Goal: Find specific page/section: Find specific page/section

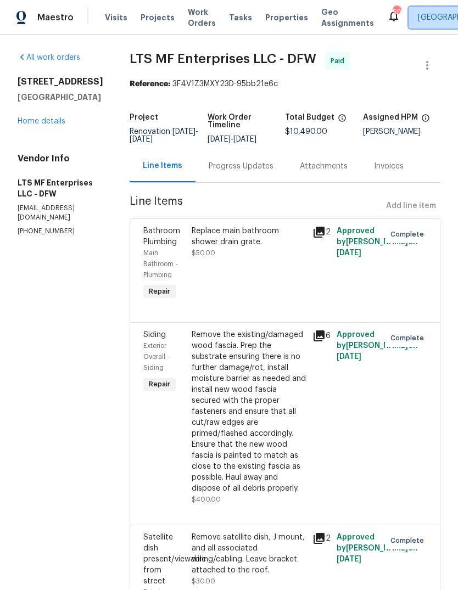
click at [432, 18] on span "Alabama Other" at bounding box center [450, 17] width 65 height 11
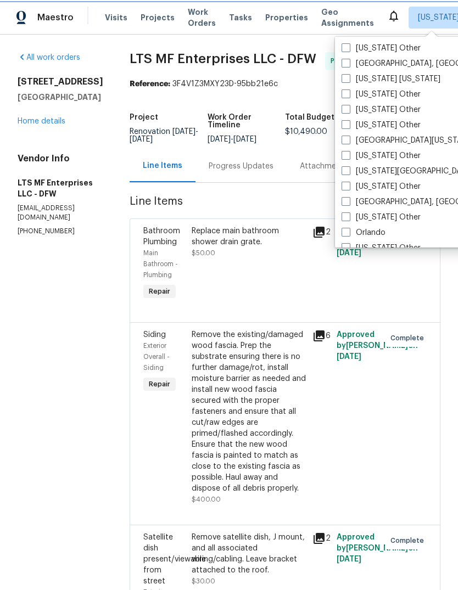
scroll to position [1107, 0]
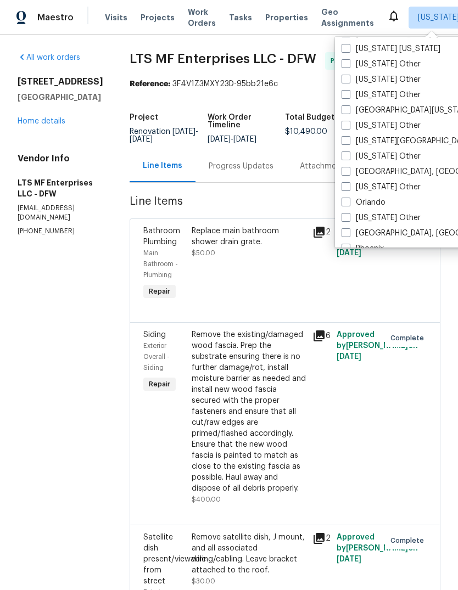
click at [348, 140] on span at bounding box center [346, 140] width 9 height 9
click at [348, 140] on input "[US_STATE][GEOGRAPHIC_DATA], [GEOGRAPHIC_DATA]" at bounding box center [345, 139] width 7 height 7
checkbox input "true"
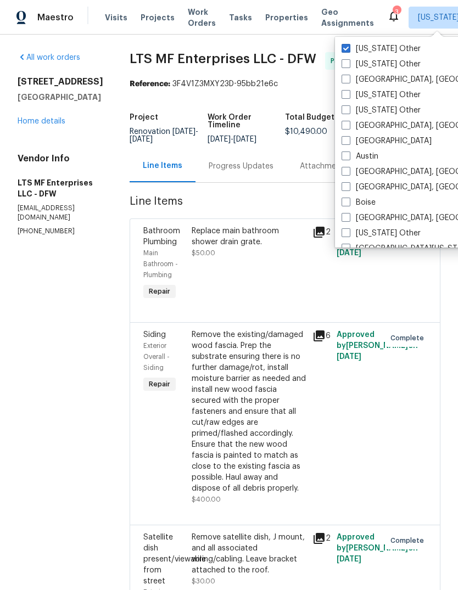
click at [347, 48] on span at bounding box center [346, 48] width 9 height 9
click at [347, 48] on input "Alabama Other" at bounding box center [345, 46] width 7 height 7
checkbox input "false"
click at [305, 72] on span "LTS MF Enterprises LLC - DFW Paid" at bounding box center [272, 65] width 285 height 26
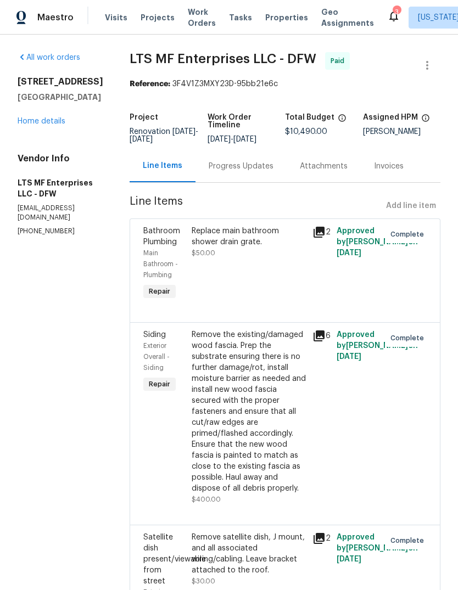
click at [280, 16] on span "Properties" at bounding box center [286, 17] width 43 height 11
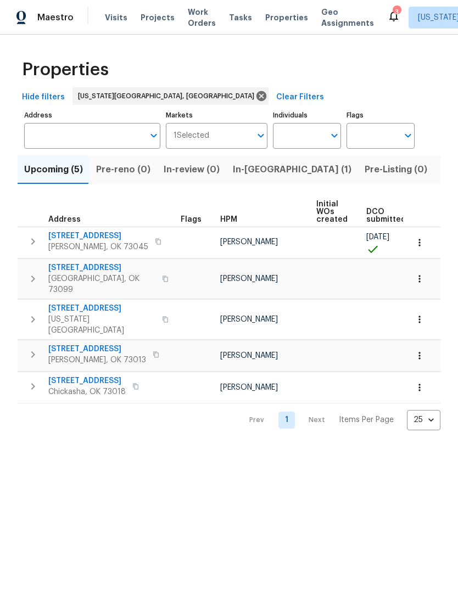
click at [441, 170] on span "Listed (6)" at bounding box center [462, 169] width 42 height 15
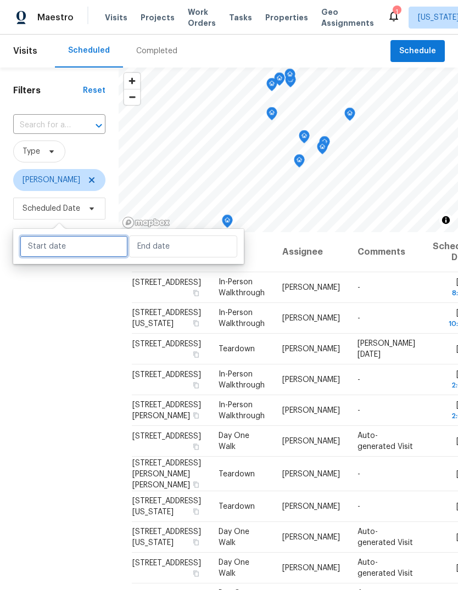
click at [76, 249] on input "text" at bounding box center [74, 247] width 108 height 22
select select "9"
select select "2025"
select select "10"
select select "2025"
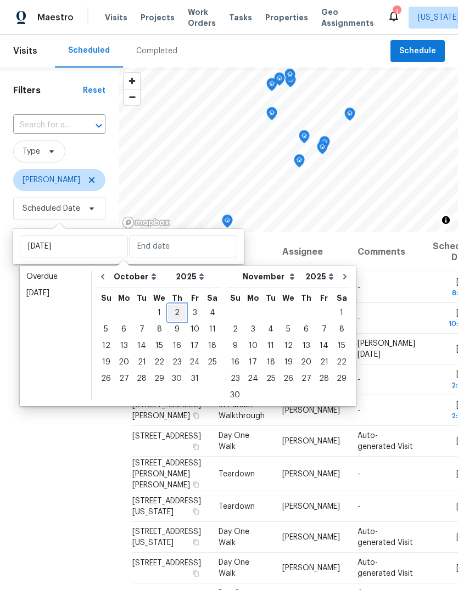
click at [175, 311] on div "2" at bounding box center [177, 312] width 18 height 15
type input "Thu, Oct 02"
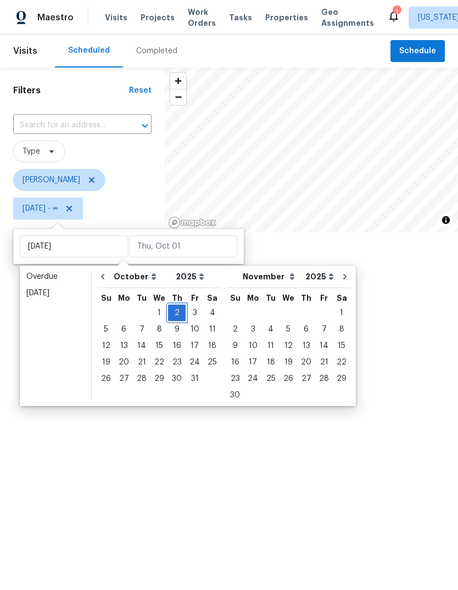
click at [177, 311] on div "2" at bounding box center [177, 312] width 18 height 15
type input "Thu, Oct 02"
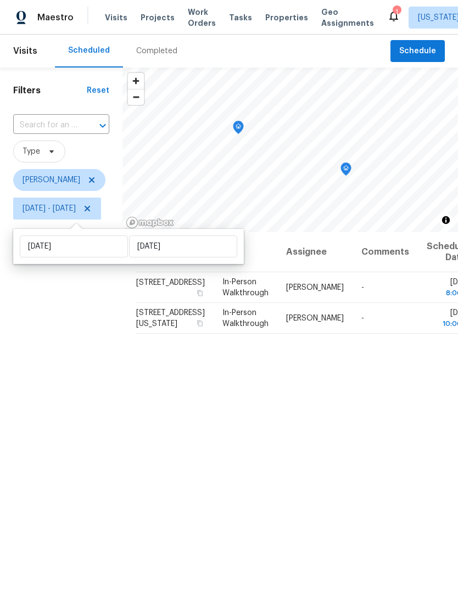
click at [113, 389] on div "Filters Reset ​ Type Jason Leeth Thu, Oct 02 - Thu, Oct 02" at bounding box center [61, 386] width 122 height 637
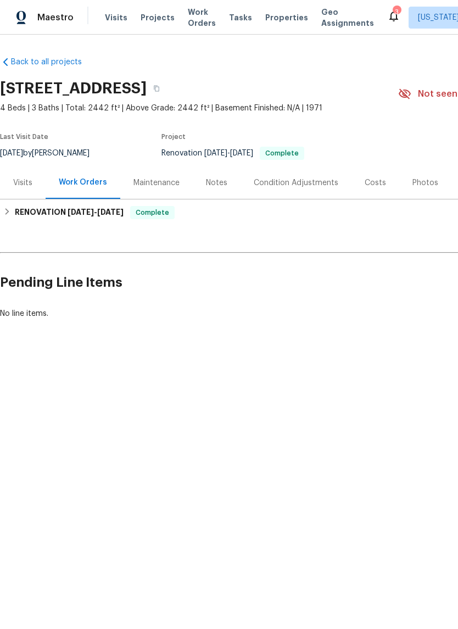
click at [158, 15] on span "Projects" at bounding box center [158, 17] width 34 height 11
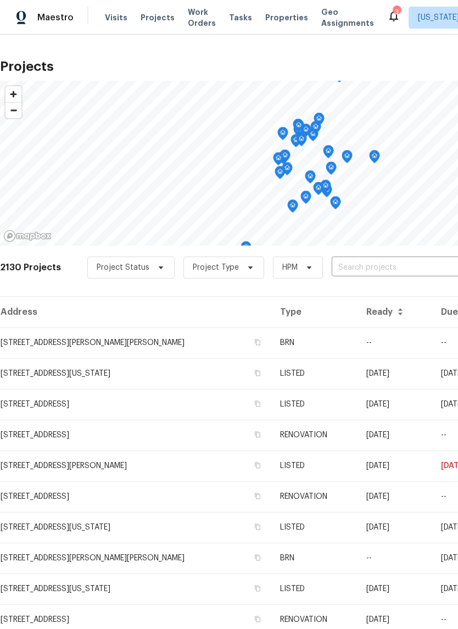
click at [364, 268] on input "text" at bounding box center [395, 267] width 126 height 17
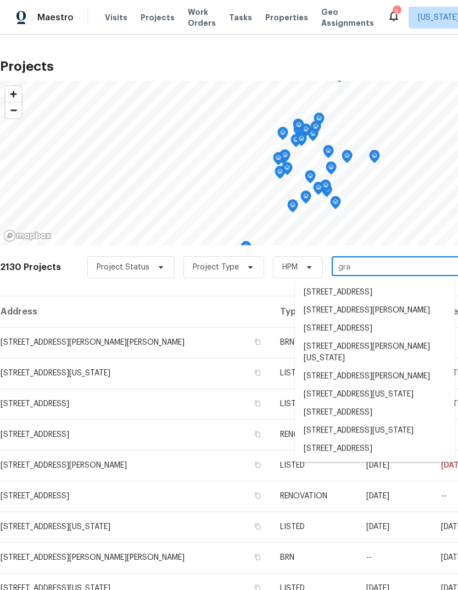
type input "gra"
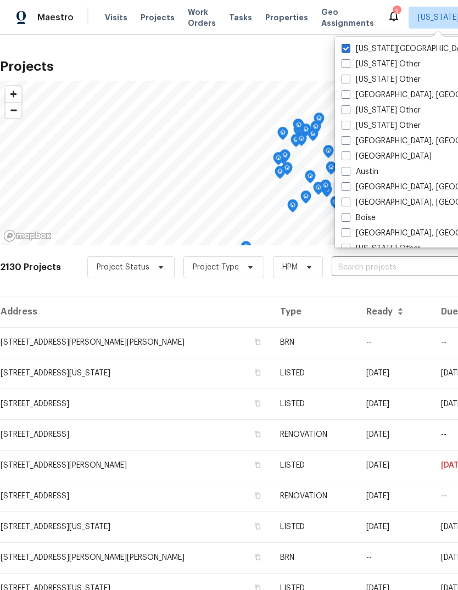
click at [354, 49] on label "[US_STATE][GEOGRAPHIC_DATA], [GEOGRAPHIC_DATA]" at bounding box center [447, 48] width 211 height 11
click at [349, 49] on input "[US_STATE][GEOGRAPHIC_DATA], [GEOGRAPHIC_DATA]" at bounding box center [345, 46] width 7 height 7
checkbox input "false"
checkbox input "true"
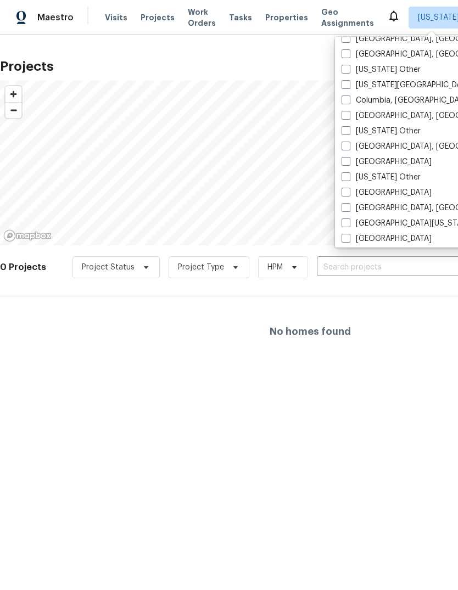
scroll to position [319, 0]
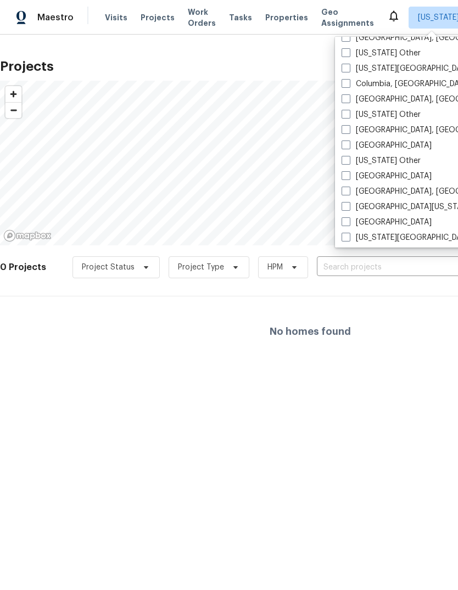
click at [352, 146] on label "Dallas" at bounding box center [387, 145] width 90 height 11
click at [349, 146] on input "Dallas" at bounding box center [345, 143] width 7 height 7
checkbox input "true"
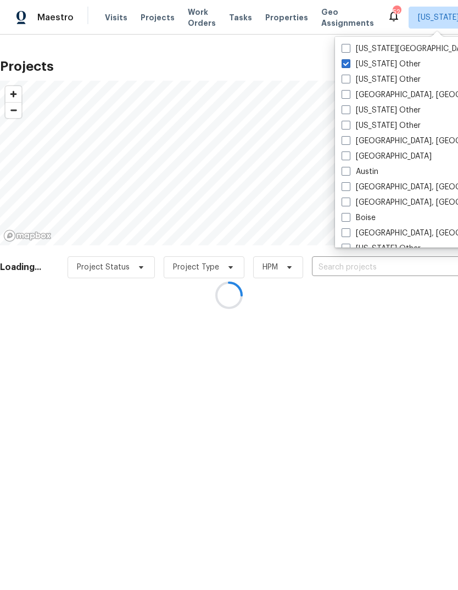
click at [351, 66] on label "Alabama Other" at bounding box center [381, 64] width 79 height 11
click at [349, 66] on input "Alabama Other" at bounding box center [345, 62] width 7 height 7
checkbox input "false"
click at [347, 267] on div at bounding box center [229, 295] width 458 height 590
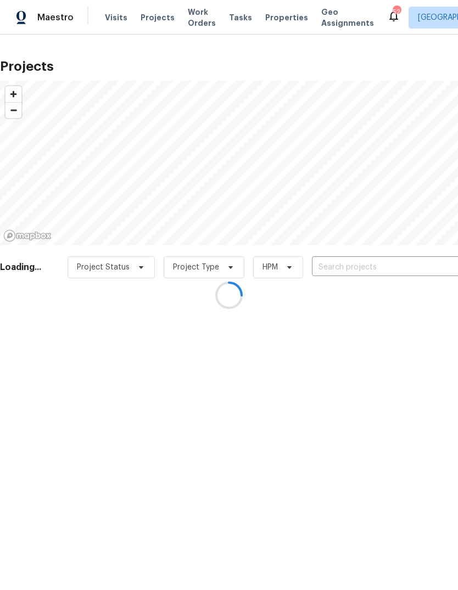
click at [354, 267] on div at bounding box center [229, 295] width 458 height 590
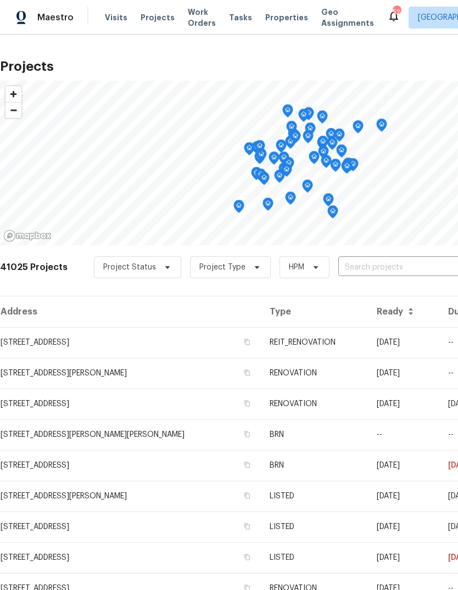
click at [361, 265] on input "text" at bounding box center [401, 267] width 126 height 17
type input "10355 grey"
